Goal: Task Accomplishment & Management: Manage account settings

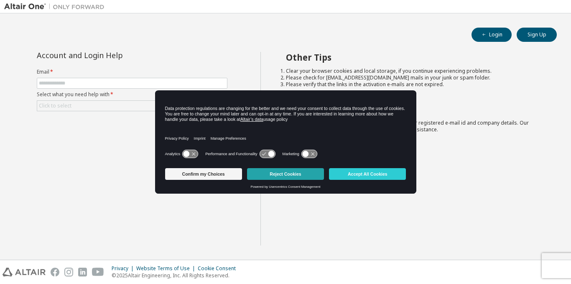
click at [270, 174] on button "Reject Cookies" at bounding box center [285, 174] width 77 height 12
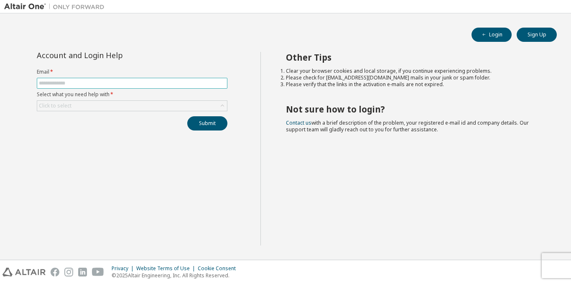
click at [180, 88] on span at bounding box center [132, 83] width 190 height 11
click at [176, 85] on input "text" at bounding box center [132, 83] width 186 height 7
type input "**********"
click at [156, 104] on div "Click to select" at bounding box center [132, 106] width 190 height 10
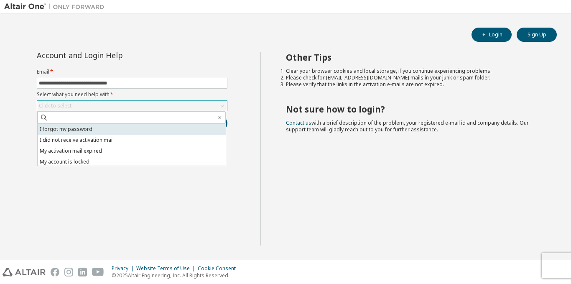
click at [145, 132] on li "I forgot my password" at bounding box center [132, 129] width 188 height 11
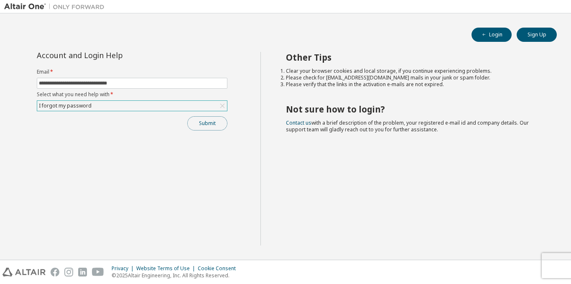
click at [204, 124] on button "Submit" at bounding box center [207, 123] width 40 height 14
click at [207, 123] on button "Submit" at bounding box center [207, 123] width 40 height 14
click at [200, 122] on button "Submit" at bounding box center [207, 123] width 40 height 14
